Goal: Information Seeking & Learning: Find specific fact

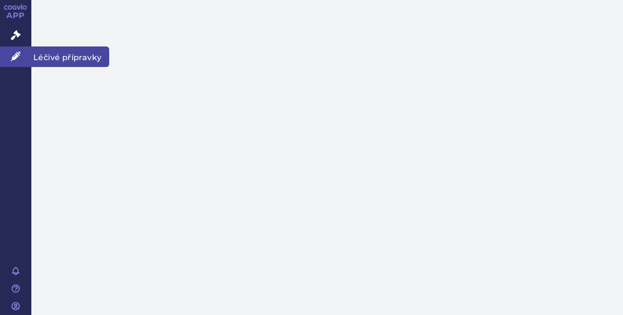
click at [55, 55] on span "Léčivé přípravky" at bounding box center [70, 57] width 78 height 21
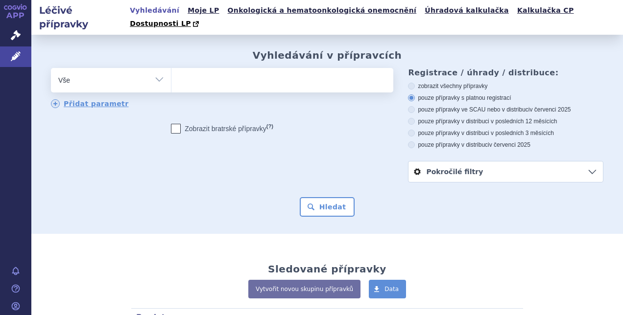
click at [179, 73] on input "search" at bounding box center [181, 79] width 5 height 12
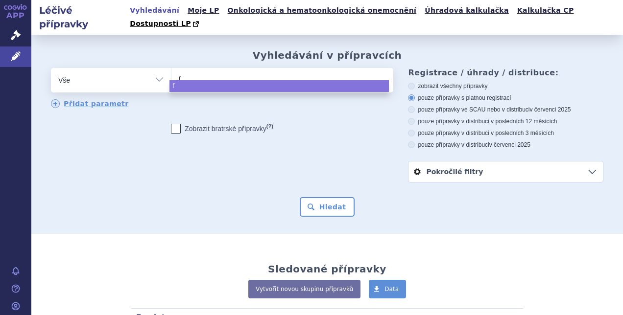
type input "fa"
type input "fab"
type input "fabh"
select select "fabh"
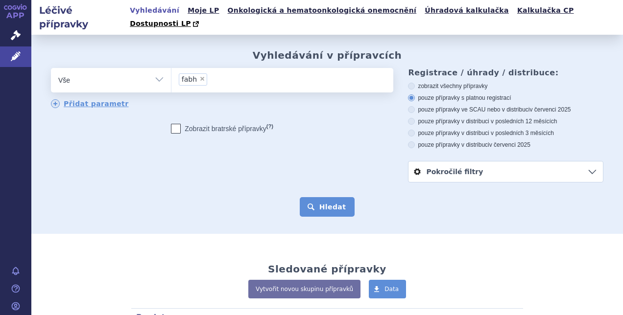
click at [328, 197] on button "Hledat" at bounding box center [327, 207] width 55 height 20
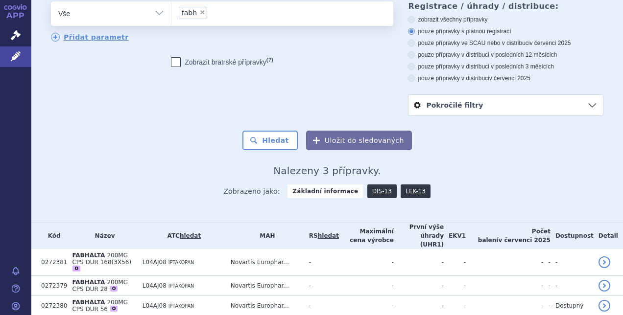
scroll to position [78, 0]
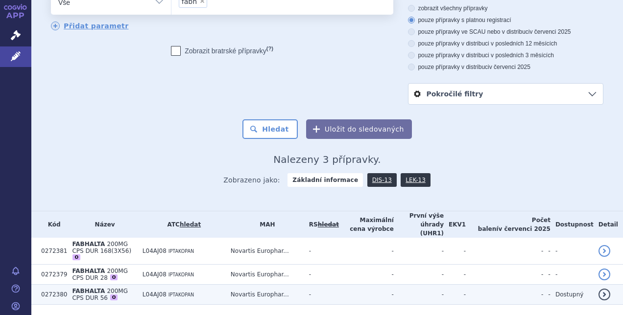
click at [601, 289] on link "detail" at bounding box center [604, 295] width 12 height 12
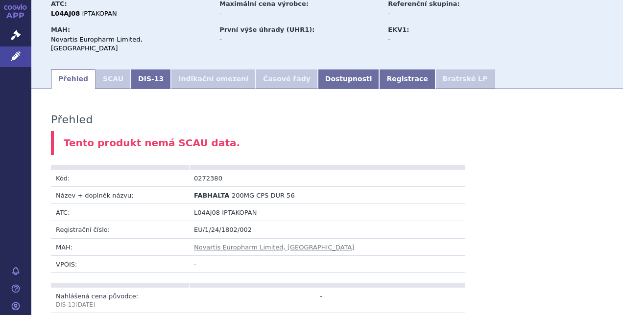
scroll to position [101, 0]
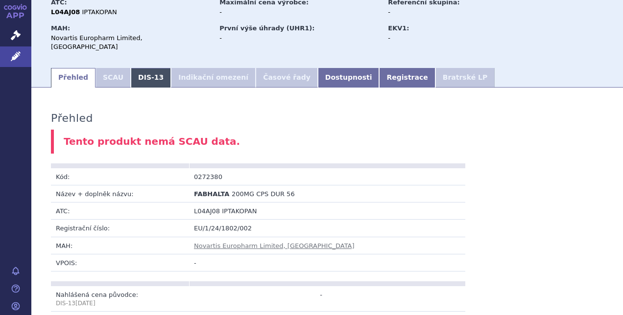
click at [139, 68] on link "DIS-13" at bounding box center [151, 78] width 40 height 20
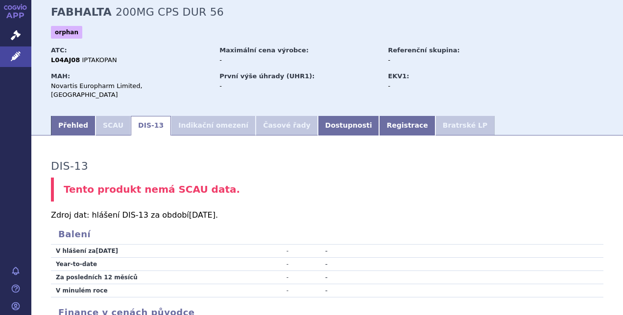
scroll to position [58, 0]
